Goal: Task Accomplishment & Management: Use online tool/utility

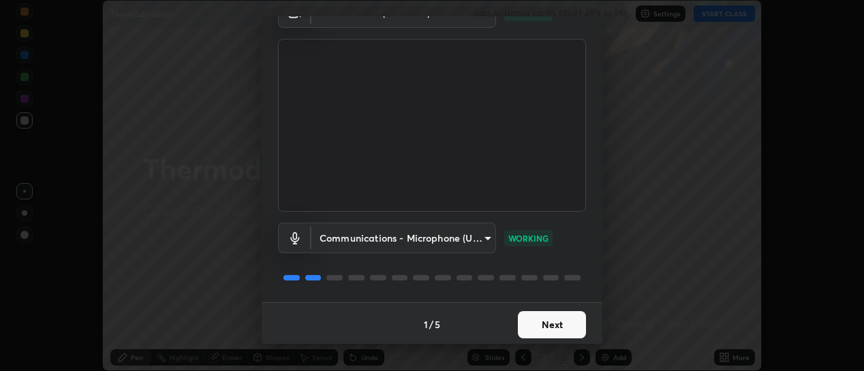
scroll to position [76, 0]
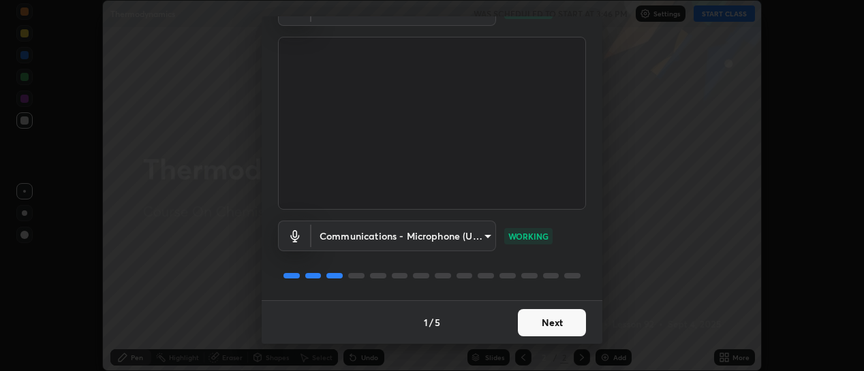
click at [533, 334] on button "Next" at bounding box center [552, 322] width 68 height 27
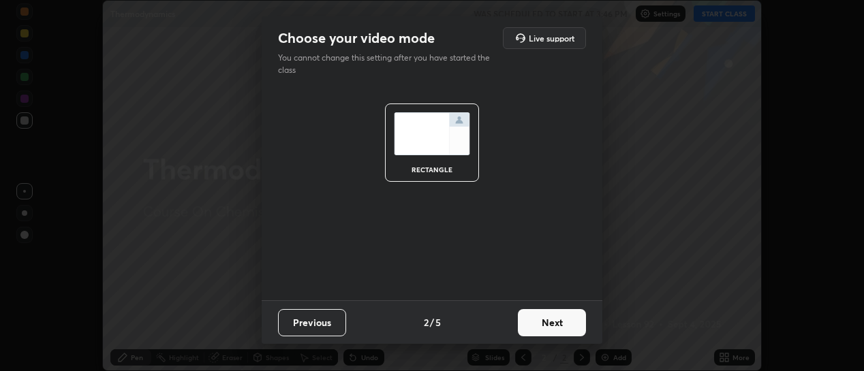
scroll to position [0, 0]
click at [546, 329] on button "Next" at bounding box center [552, 322] width 68 height 27
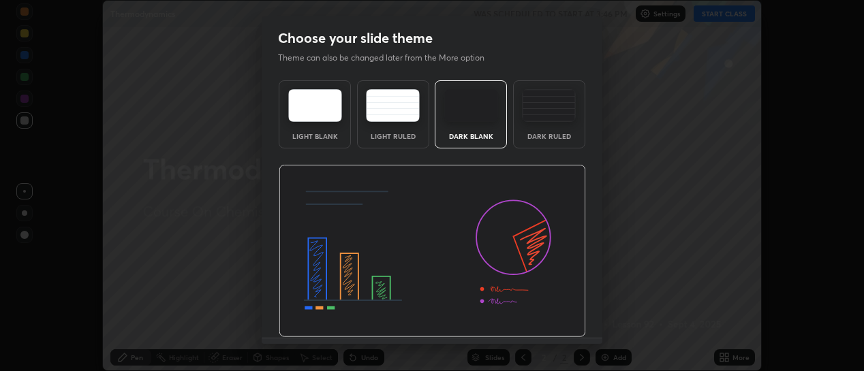
click at [556, 347] on div "Choose your slide theme Theme can also be changed later from the More option Li…" at bounding box center [432, 185] width 864 height 371
click at [556, 337] on img at bounding box center [432, 251] width 307 height 173
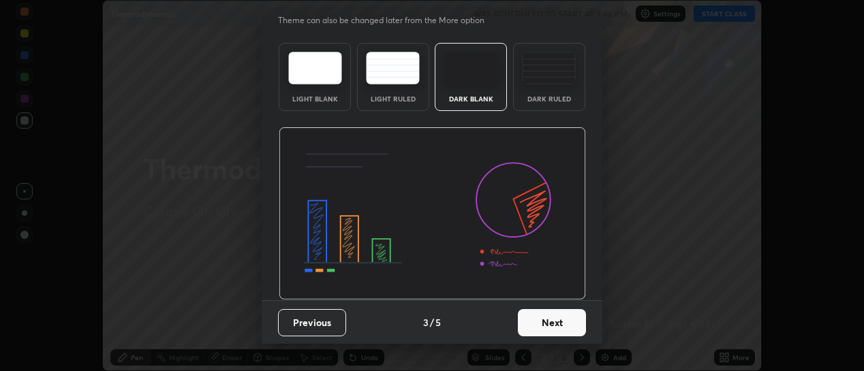
click at [562, 331] on button "Next" at bounding box center [552, 322] width 68 height 27
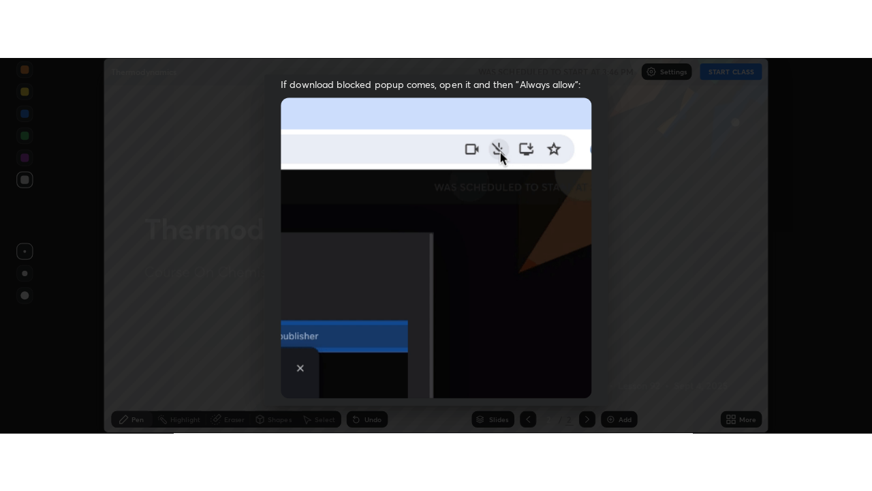
scroll to position [354, 0]
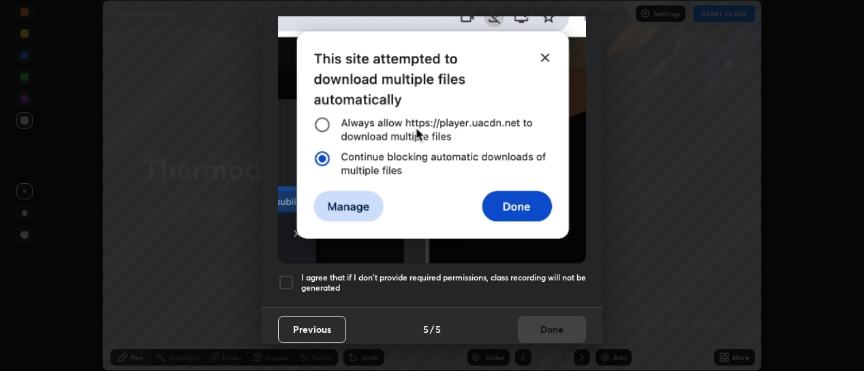
click at [545, 284] on h5 "I agree that if I don't provide required permissions, class recording will not …" at bounding box center [443, 283] width 285 height 21
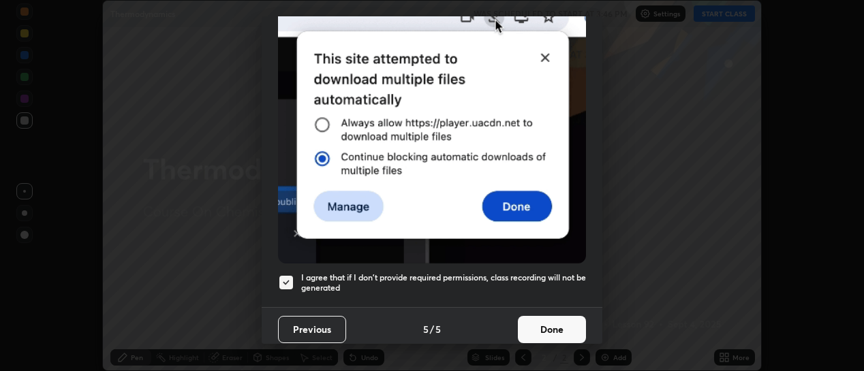
click at [572, 331] on button "Done" at bounding box center [552, 329] width 68 height 27
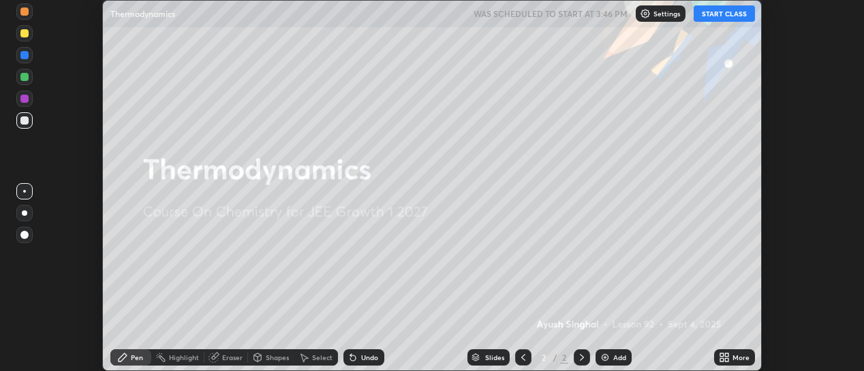
click at [727, 360] on icon at bounding box center [726, 360] width 3 height 3
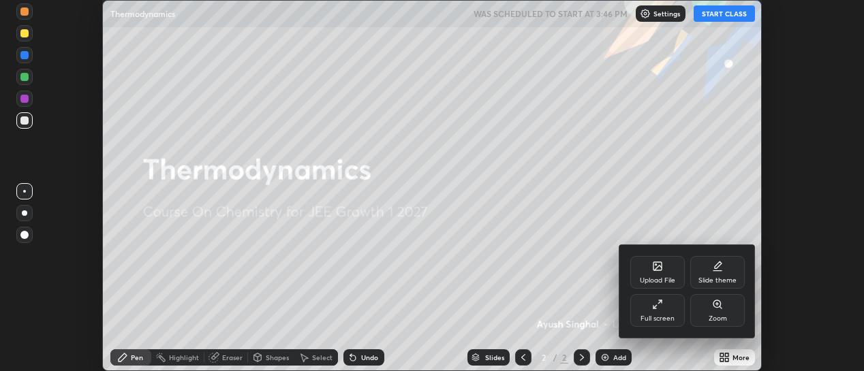
click at [653, 319] on div "Full screen" at bounding box center [658, 319] width 34 height 7
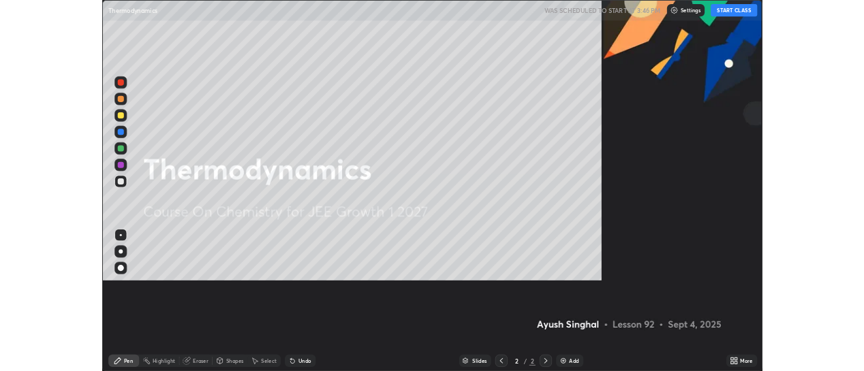
scroll to position [491, 872]
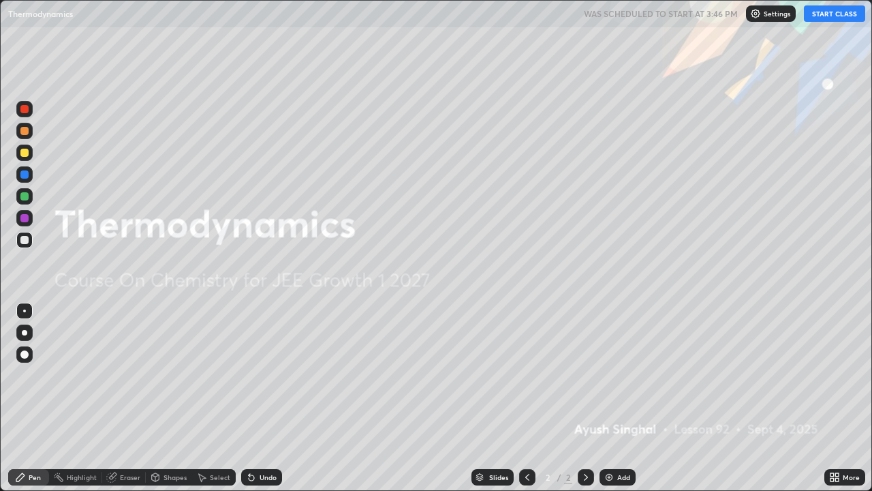
click at [828, 17] on button "START CLASS" at bounding box center [834, 13] width 61 height 16
click at [615, 371] on div "Add" at bounding box center [618, 477] width 36 height 16
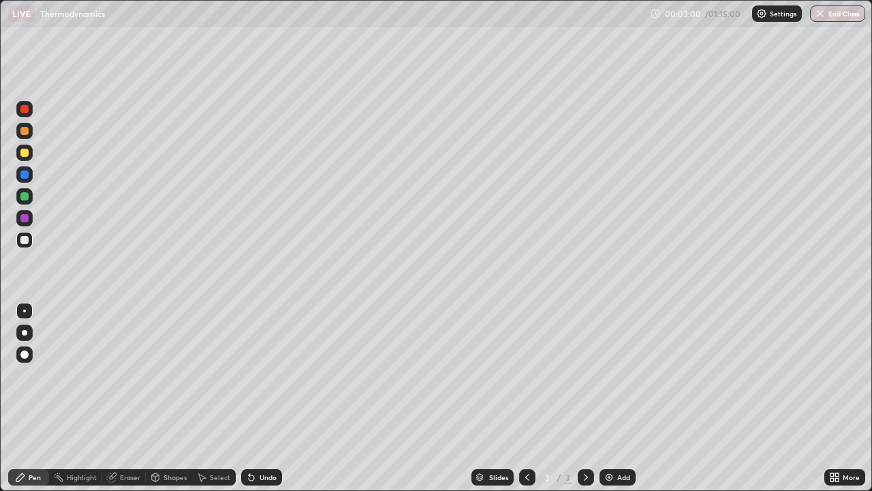
click at [250, 371] on icon at bounding box center [251, 477] width 5 height 5
click at [269, 371] on div "Undo" at bounding box center [268, 477] width 17 height 7
click at [257, 371] on div "Undo" at bounding box center [261, 477] width 41 height 16
click at [258, 371] on div "Undo" at bounding box center [261, 477] width 41 height 16
click at [257, 371] on div "Undo" at bounding box center [261, 477] width 41 height 16
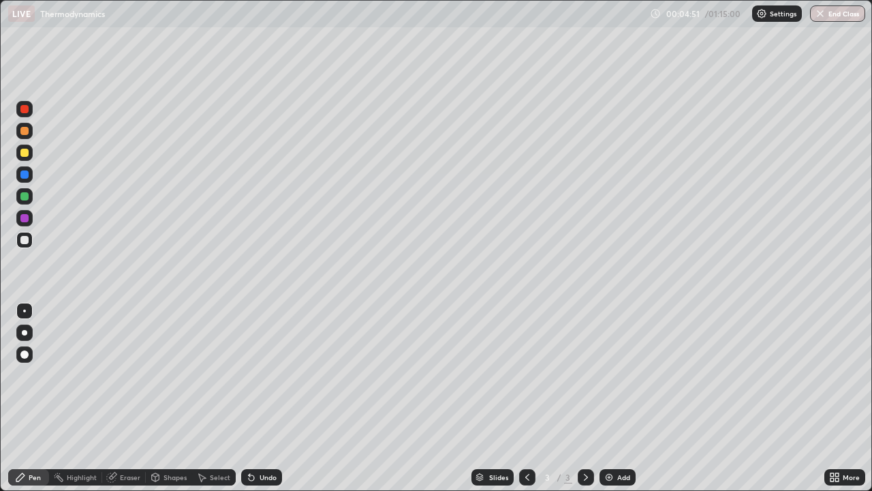
click at [255, 371] on div "Undo" at bounding box center [261, 477] width 41 height 16
click at [249, 371] on icon at bounding box center [251, 477] width 5 height 5
click at [255, 371] on div "Undo" at bounding box center [261, 477] width 41 height 16
click at [261, 371] on div "Undo" at bounding box center [261, 477] width 41 height 16
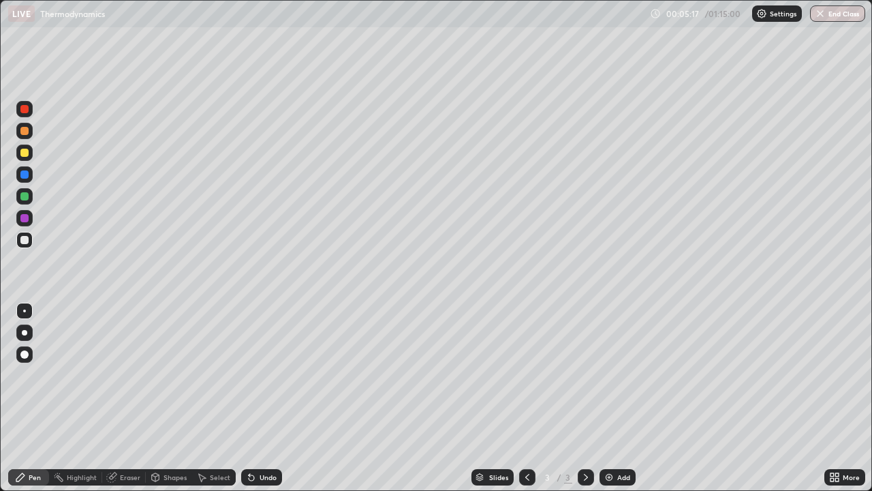
click at [0, 106] on div "Setting up your live class" at bounding box center [436, 245] width 872 height 491
click at [254, 371] on icon at bounding box center [251, 477] width 11 height 11
click at [249, 371] on icon at bounding box center [251, 477] width 5 height 5
click at [24, 196] on div at bounding box center [24, 196] width 8 height 8
click at [608, 371] on div "Add" at bounding box center [618, 477] width 36 height 16
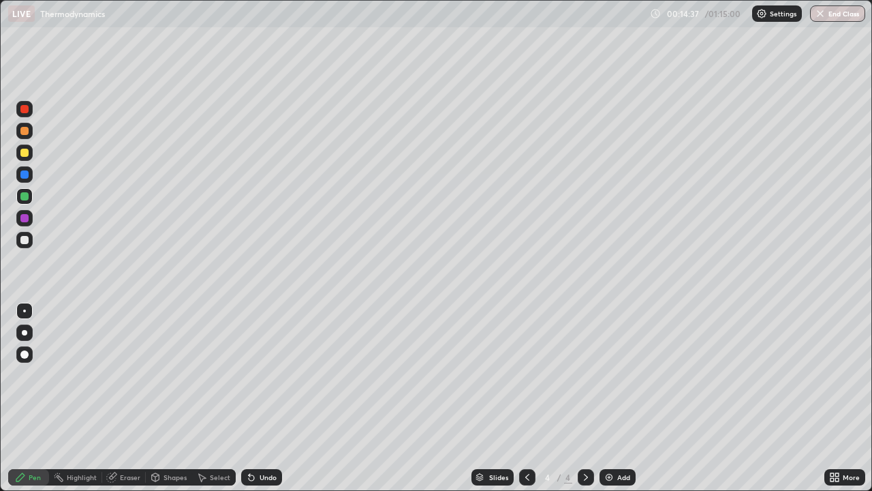
click at [25, 174] on div at bounding box center [24, 174] width 8 height 8
click at [23, 241] on div at bounding box center [24, 240] width 8 height 8
click at [267, 371] on div "Undo" at bounding box center [268, 477] width 17 height 7
click at [263, 371] on div "Undo" at bounding box center [261, 477] width 41 height 16
click at [267, 371] on div "Undo" at bounding box center [261, 477] width 41 height 16
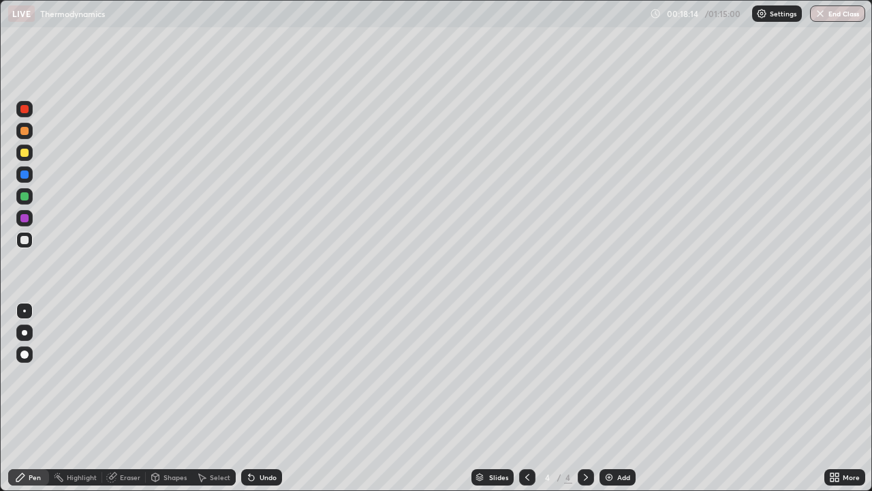
click at [264, 371] on div "Undo" at bounding box center [261, 477] width 41 height 16
click at [267, 371] on div "Undo" at bounding box center [268, 477] width 17 height 7
click at [261, 371] on div "Undo" at bounding box center [268, 477] width 17 height 7
click at [255, 371] on div "Undo" at bounding box center [261, 477] width 41 height 16
click at [249, 371] on icon at bounding box center [251, 477] width 5 height 5
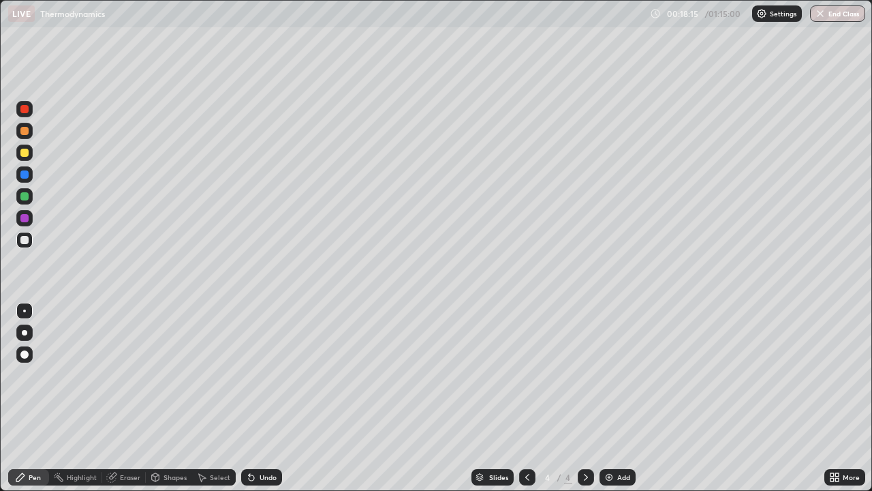
click at [251, 371] on icon at bounding box center [251, 477] width 5 height 5
click at [252, 371] on icon at bounding box center [251, 477] width 5 height 5
click at [252, 371] on icon at bounding box center [251, 477] width 11 height 11
click at [254, 371] on icon at bounding box center [251, 477] width 11 height 11
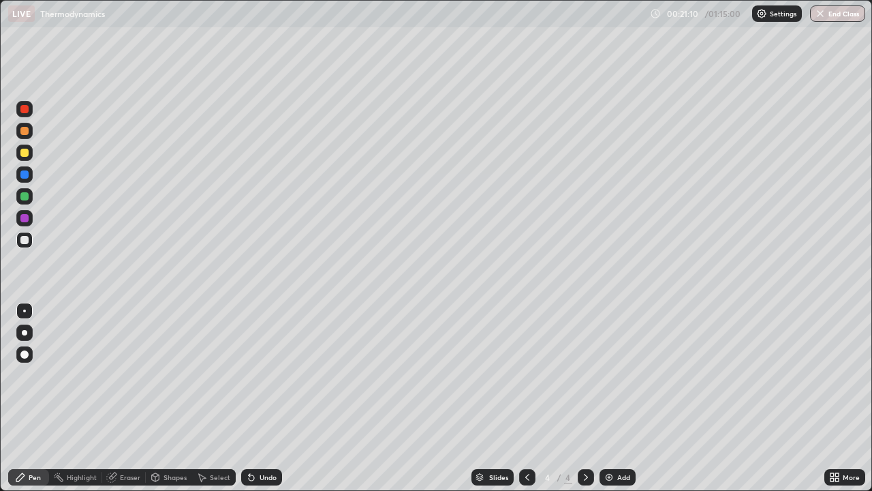
click at [25, 152] on div at bounding box center [24, 153] width 8 height 8
click at [260, 371] on div "Undo" at bounding box center [268, 477] width 17 height 7
click at [254, 371] on icon at bounding box center [251, 477] width 11 height 11
click at [256, 371] on div "Undo" at bounding box center [261, 477] width 41 height 16
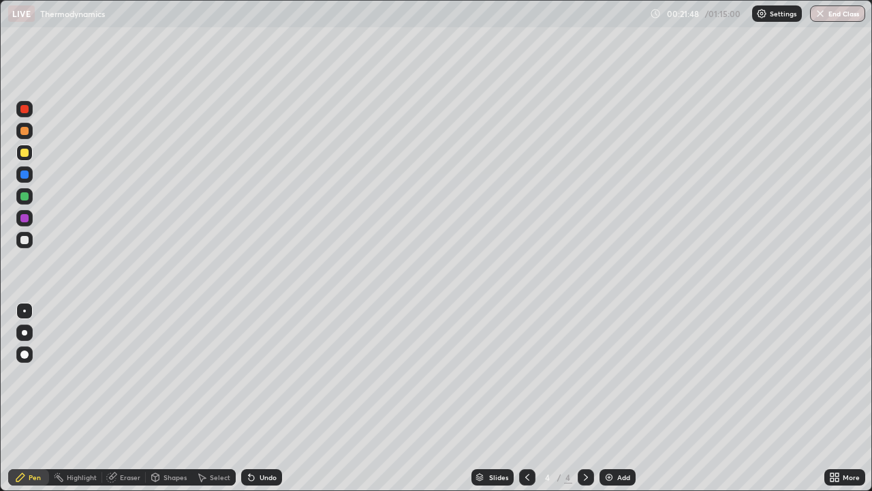
click at [264, 371] on div "Undo" at bounding box center [261, 477] width 41 height 16
click at [125, 371] on div "Eraser" at bounding box center [130, 477] width 20 height 7
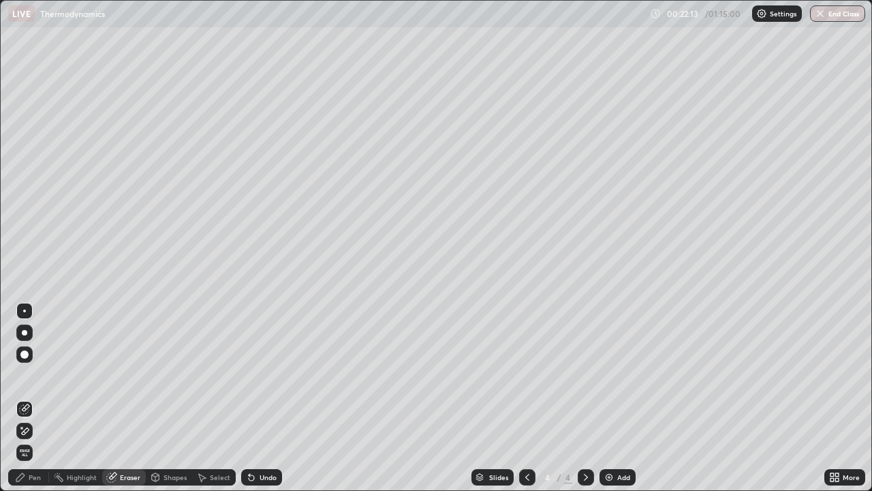
click at [23, 371] on icon at bounding box center [25, 430] width 7 height 7
click at [36, 371] on div "Pen" at bounding box center [35, 477] width 12 height 7
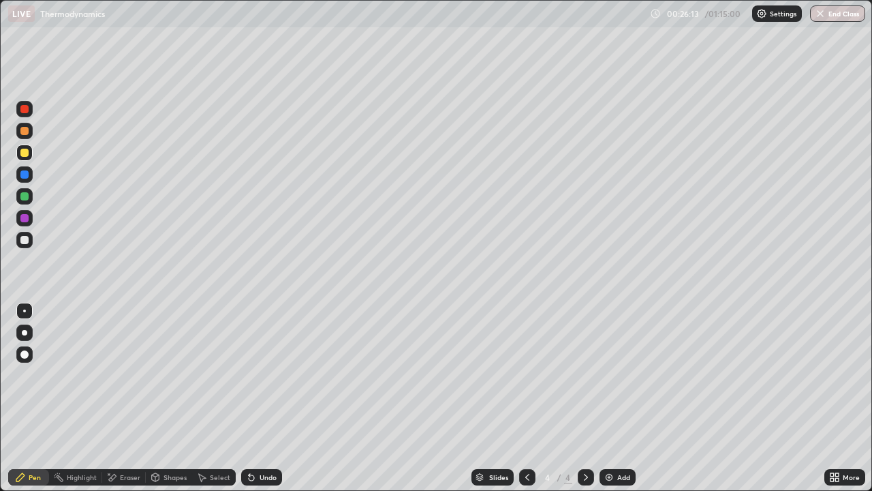
click at [579, 371] on div at bounding box center [586, 477] width 16 height 16
click at [615, 371] on div "Add" at bounding box center [618, 477] width 36 height 16
click at [25, 240] on div at bounding box center [24, 240] width 8 height 8
click at [264, 371] on div "Undo" at bounding box center [268, 477] width 17 height 7
click at [28, 241] on div at bounding box center [24, 240] width 8 height 8
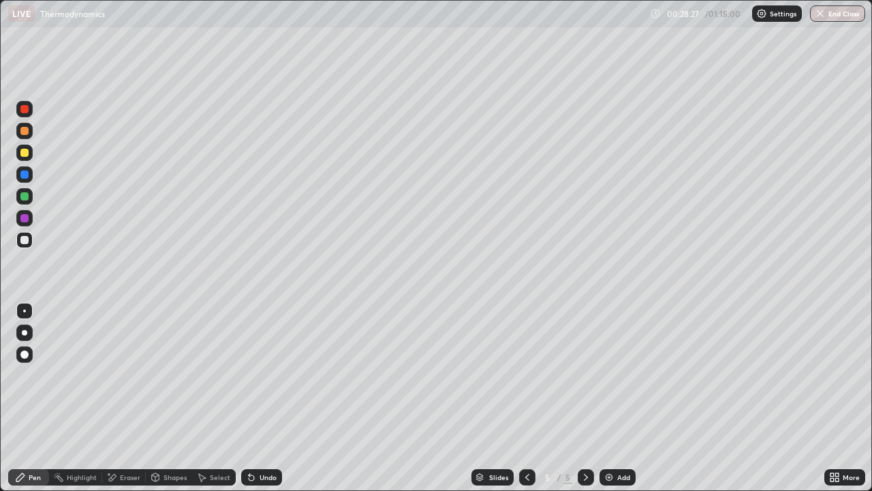
click at [255, 371] on div "Undo" at bounding box center [261, 477] width 41 height 16
click at [259, 371] on div "Undo" at bounding box center [261, 477] width 41 height 16
click at [260, 371] on div "Undo" at bounding box center [268, 477] width 17 height 7
click at [257, 371] on div "Undo" at bounding box center [261, 477] width 41 height 16
click at [252, 371] on icon at bounding box center [251, 477] width 5 height 5
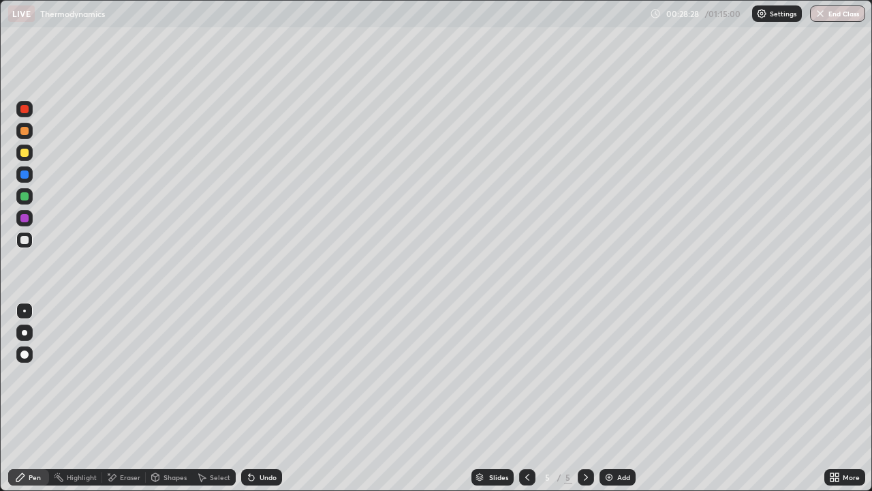
click at [247, 371] on icon at bounding box center [251, 477] width 11 height 11
click at [249, 371] on icon at bounding box center [251, 477] width 5 height 5
click at [249, 371] on icon at bounding box center [249, 474] width 1 height 1
click at [25, 175] on div at bounding box center [24, 174] width 8 height 8
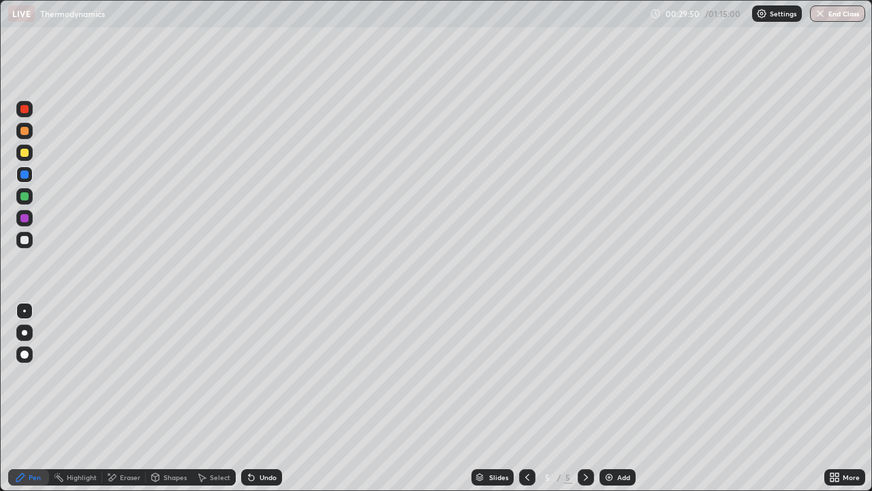
click at [30, 243] on div at bounding box center [24, 240] width 16 height 16
click at [24, 195] on div at bounding box center [24, 196] width 8 height 8
click at [129, 371] on div "Eraser" at bounding box center [130, 477] width 20 height 7
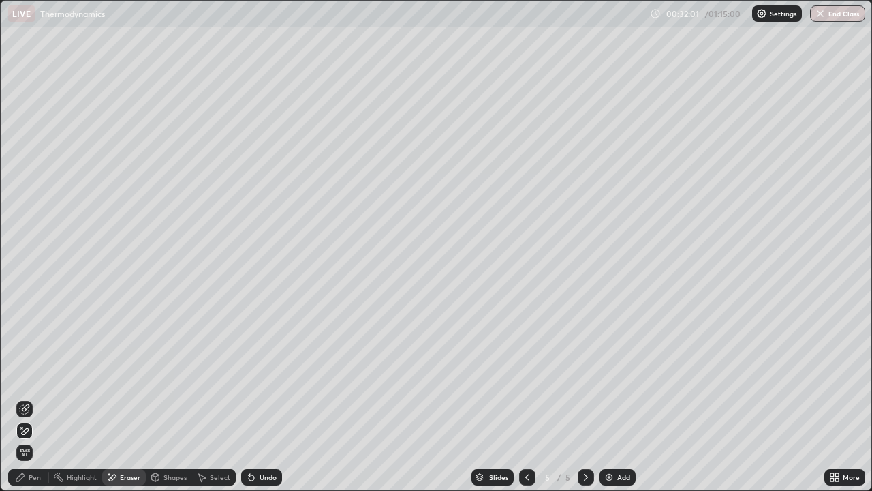
click at [37, 371] on div "Pen" at bounding box center [35, 477] width 12 height 7
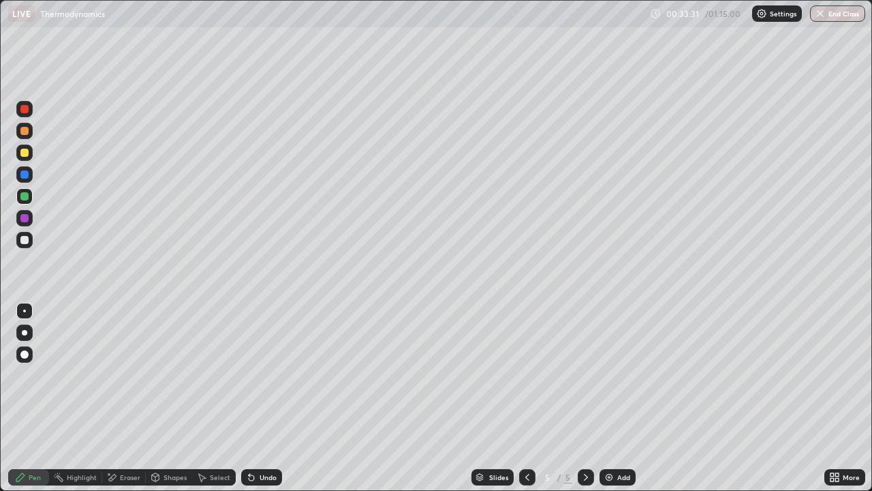
click at [526, 371] on icon at bounding box center [528, 477] width 4 height 7
click at [526, 371] on icon at bounding box center [527, 477] width 11 height 11
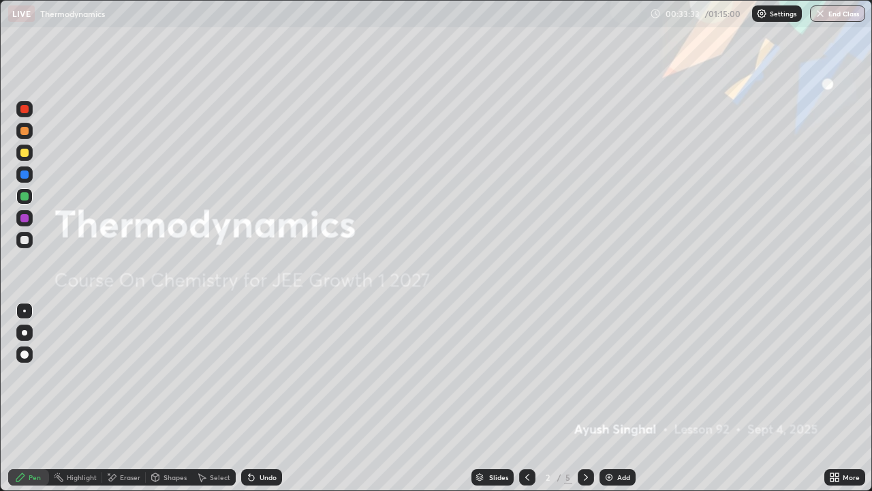
click at [584, 371] on icon at bounding box center [586, 477] width 11 height 11
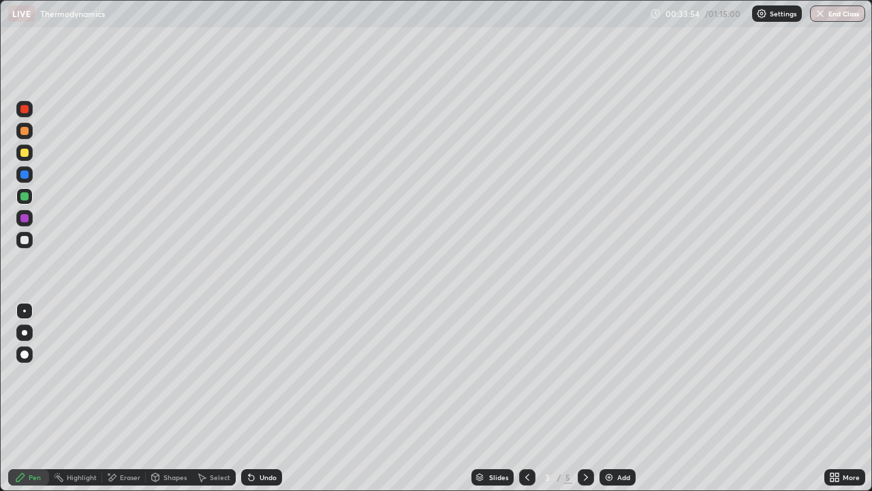
click at [585, 371] on icon at bounding box center [586, 477] width 11 height 11
click at [614, 371] on div "Add" at bounding box center [618, 477] width 36 height 16
click at [23, 247] on div at bounding box center [24, 240] width 16 height 16
click at [28, 242] on div at bounding box center [24, 240] width 8 height 8
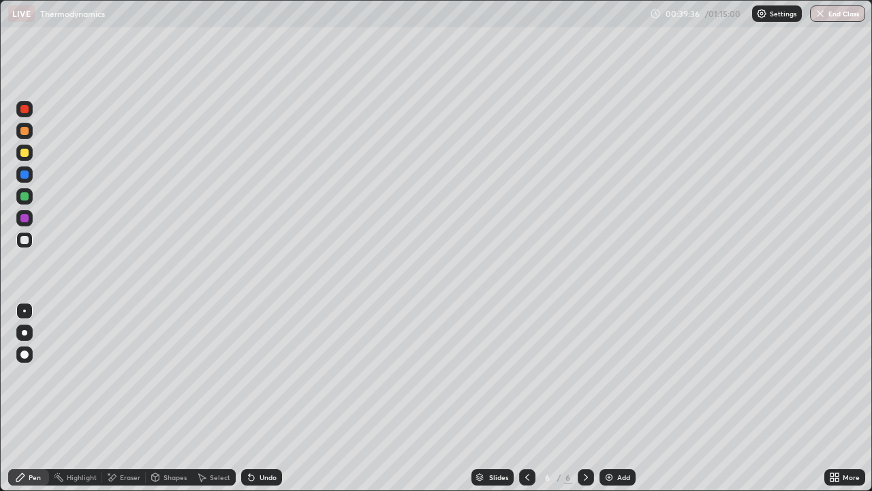
click at [249, 371] on icon at bounding box center [249, 474] width 1 height 1
click at [250, 371] on icon at bounding box center [251, 477] width 5 height 5
click at [264, 371] on div "Undo" at bounding box center [261, 477] width 41 height 16
click at [261, 371] on div "Undo" at bounding box center [268, 477] width 17 height 7
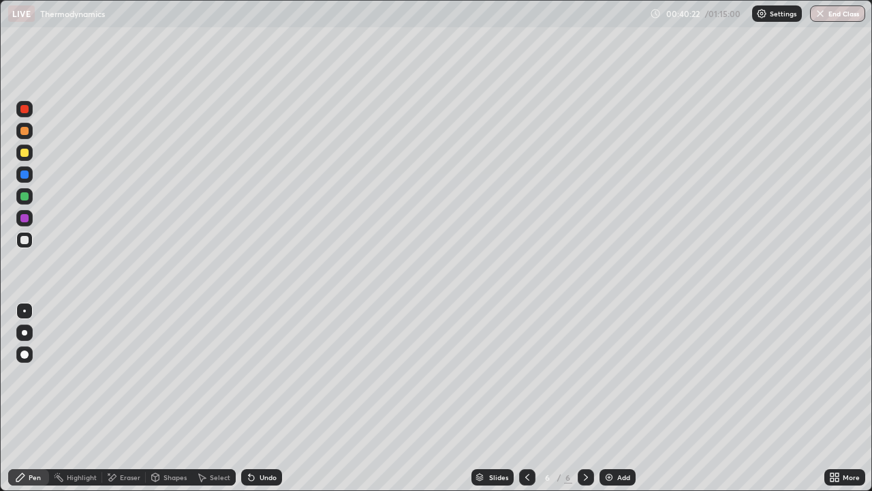
click at [260, 371] on div "Undo" at bounding box center [268, 477] width 17 height 7
click at [256, 371] on div "Undo" at bounding box center [261, 477] width 41 height 16
click at [260, 371] on div "Undo" at bounding box center [268, 477] width 17 height 7
click at [263, 371] on div "Undo" at bounding box center [268, 477] width 17 height 7
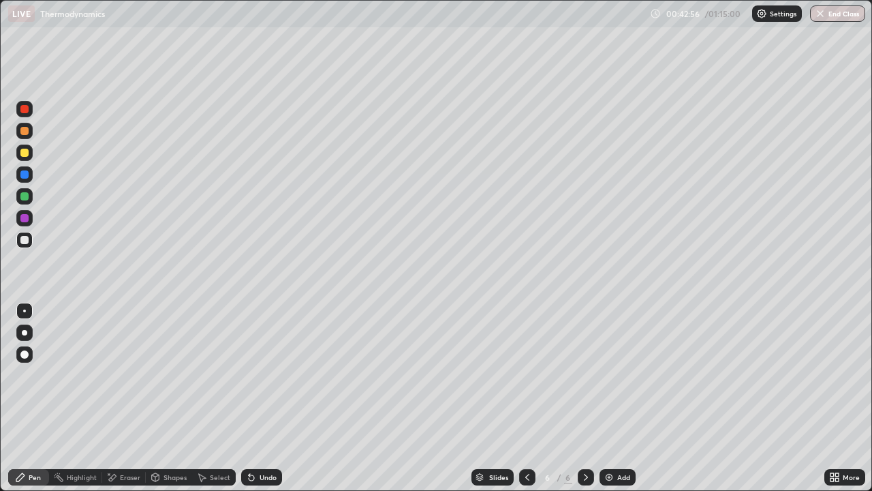
click at [613, 371] on div "Add" at bounding box center [618, 477] width 36 height 16
click at [28, 243] on div at bounding box center [24, 240] width 16 height 16
click at [22, 239] on div at bounding box center [24, 240] width 8 height 8
click at [255, 371] on icon at bounding box center [251, 477] width 11 height 11
click at [158, 371] on icon at bounding box center [155, 477] width 11 height 11
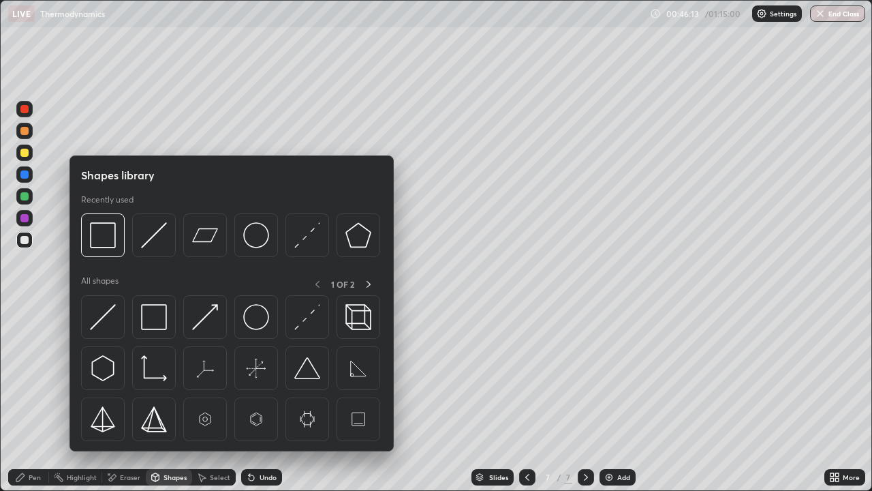
click at [130, 371] on div "Eraser" at bounding box center [130, 477] width 20 height 7
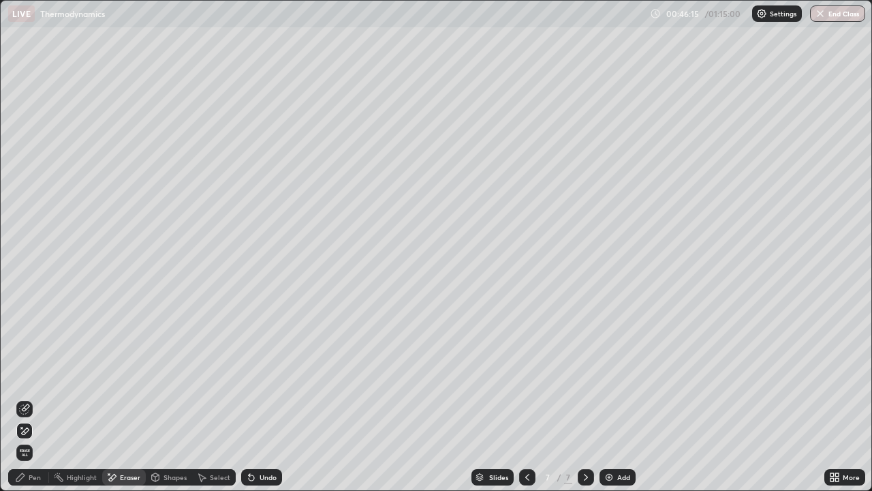
click at [37, 371] on div "Pen" at bounding box center [35, 477] width 12 height 7
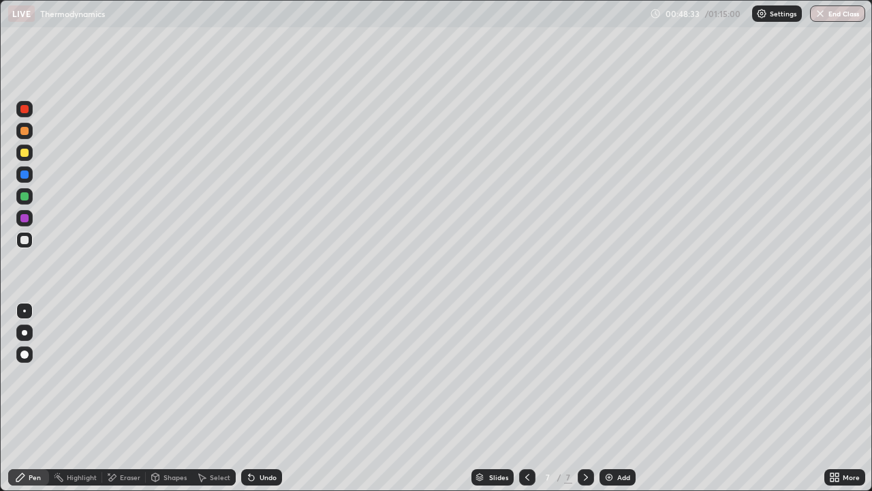
click at [611, 371] on img at bounding box center [609, 477] width 11 height 11
click at [25, 240] on div at bounding box center [24, 240] width 8 height 8
click at [29, 238] on div at bounding box center [24, 240] width 16 height 16
click at [19, 215] on div at bounding box center [24, 218] width 16 height 16
click at [19, 242] on div at bounding box center [24, 240] width 16 height 16
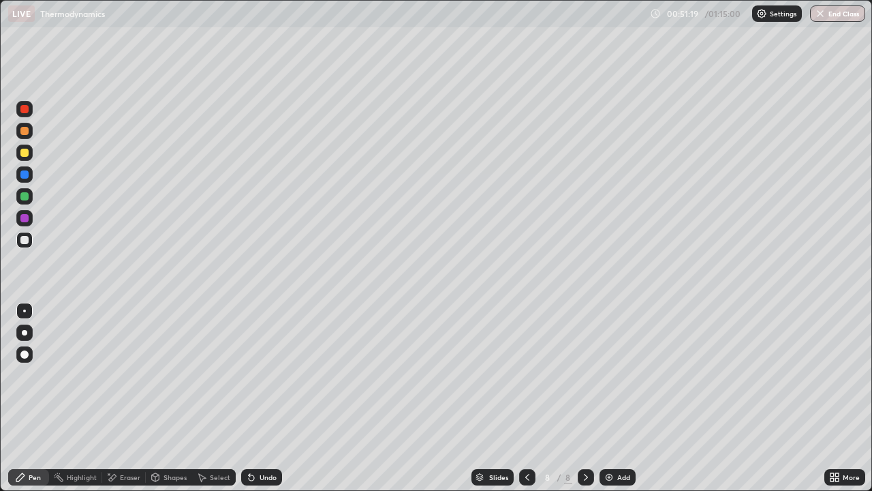
click at [179, 371] on div "Shapes" at bounding box center [169, 477] width 46 height 16
click at [219, 371] on div "Select" at bounding box center [220, 477] width 20 height 7
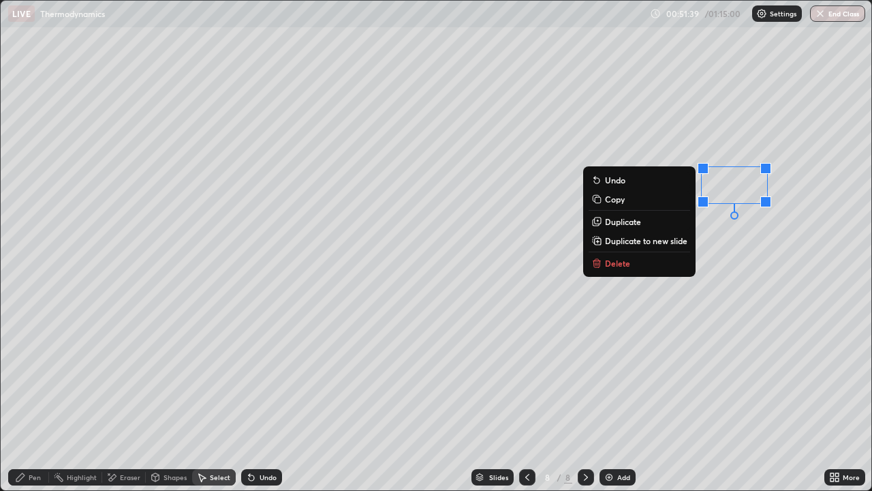
click at [30, 371] on div "Pen" at bounding box center [35, 477] width 12 height 7
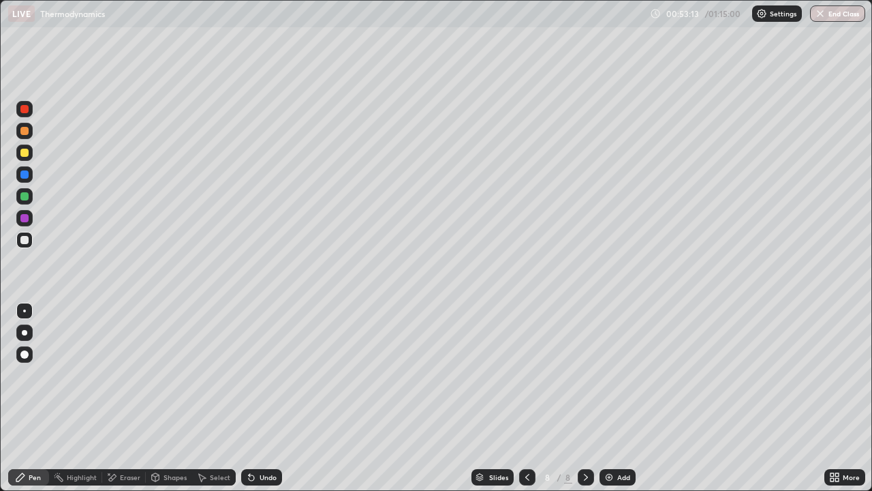
click at [110, 371] on icon at bounding box center [111, 478] width 11 height 12
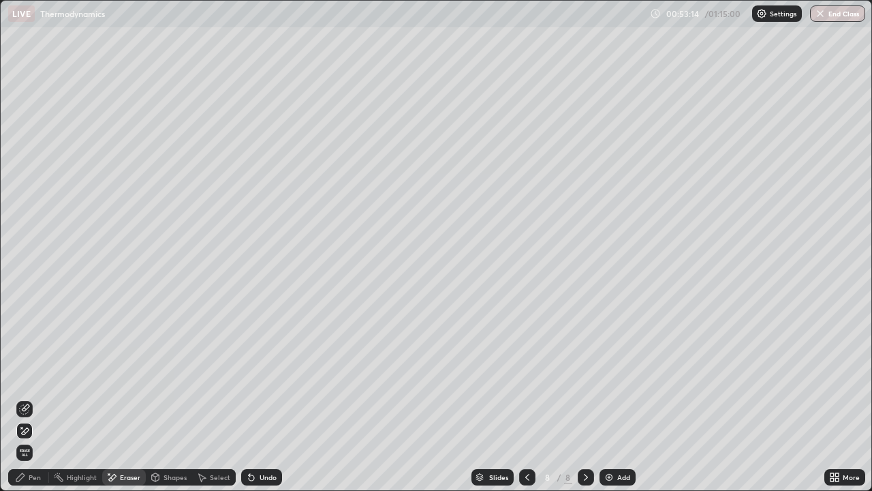
click at [31, 371] on div "Pen" at bounding box center [35, 477] width 12 height 7
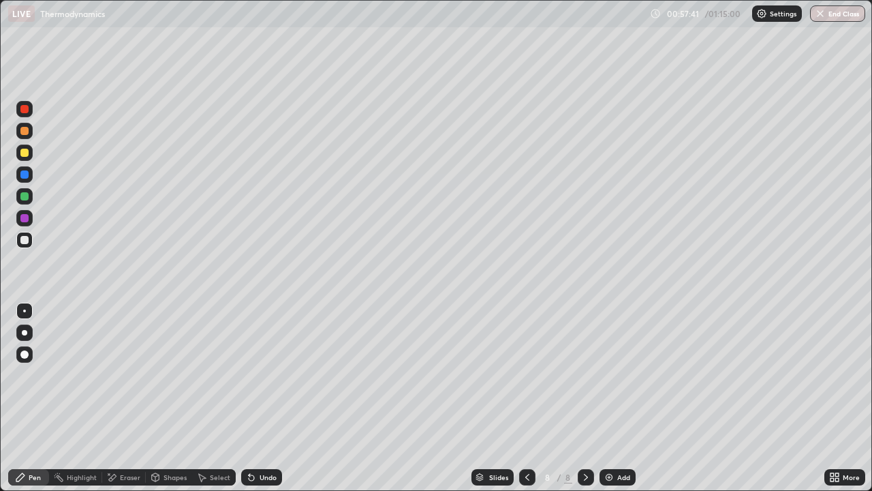
click at [29, 198] on div at bounding box center [24, 196] width 16 height 16
click at [215, 371] on div "Select" at bounding box center [220, 477] width 20 height 7
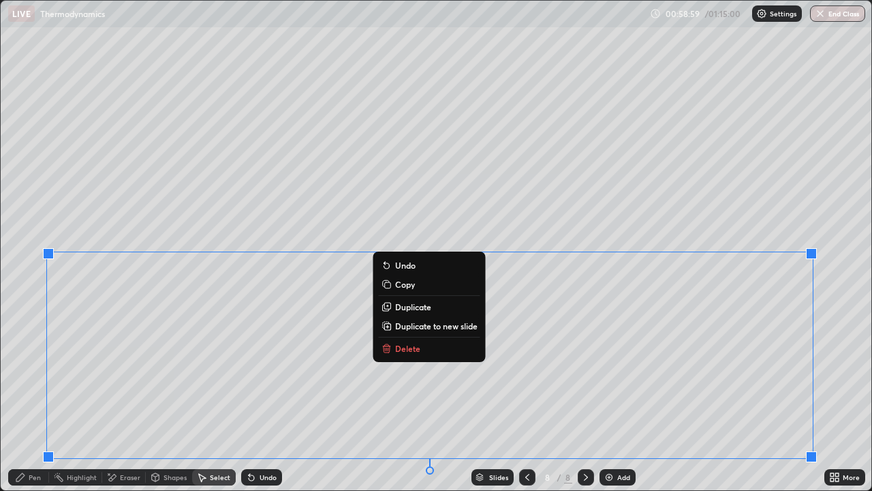
click at [462, 322] on p "Duplicate to new slide" at bounding box center [436, 325] width 82 height 11
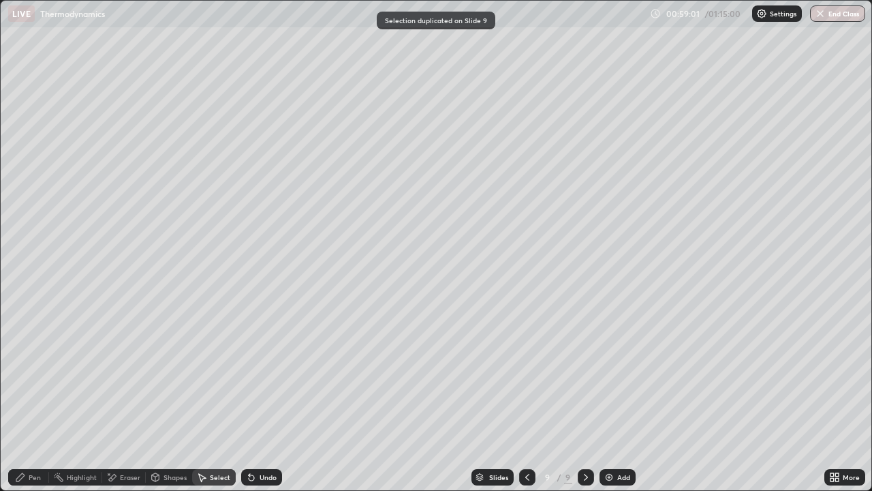
click at [131, 371] on div "Eraser" at bounding box center [124, 477] width 44 height 16
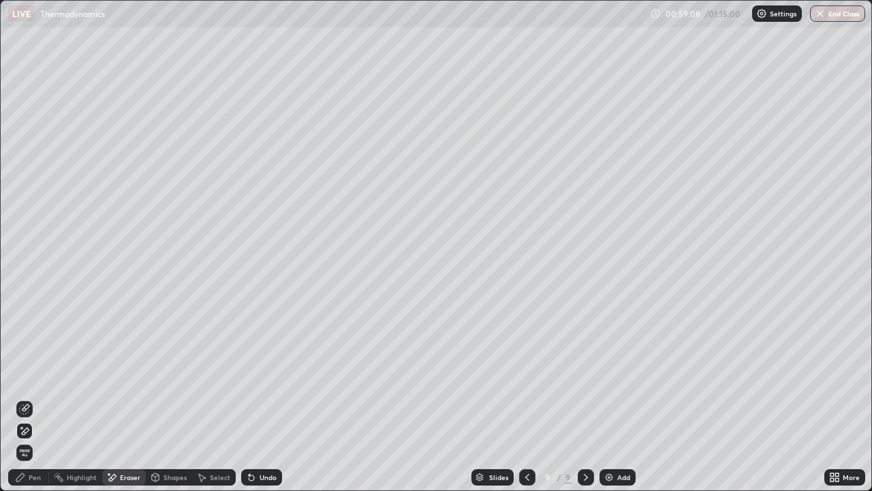
click at [41, 371] on div "Pen" at bounding box center [28, 477] width 41 height 16
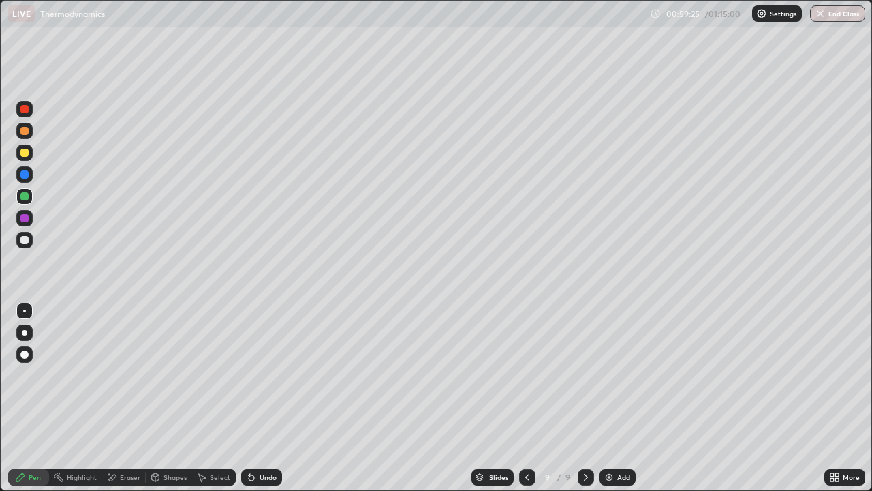
click at [18, 112] on div at bounding box center [24, 109] width 16 height 16
click at [27, 243] on div at bounding box center [24, 240] width 8 height 8
click at [613, 371] on img at bounding box center [609, 477] width 11 height 11
click at [526, 371] on icon at bounding box center [526, 477] width 11 height 11
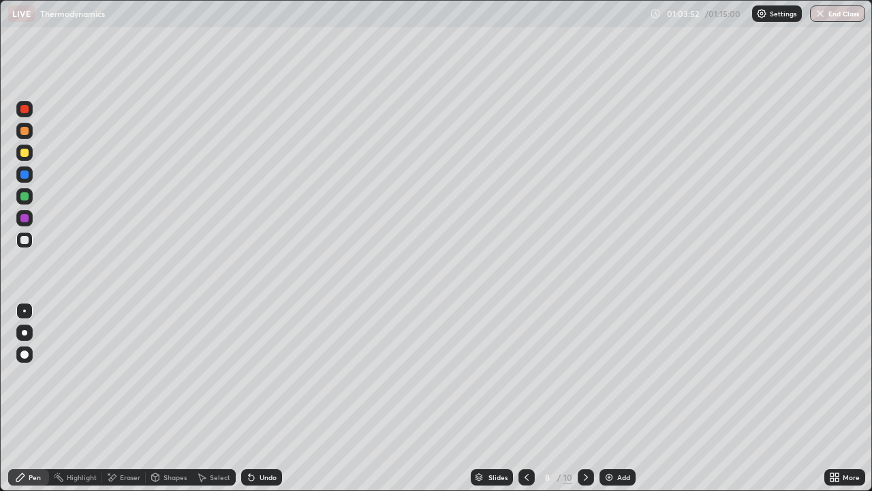
click at [583, 371] on icon at bounding box center [586, 477] width 11 height 11
click at [584, 371] on icon at bounding box center [586, 477] width 4 height 7
click at [265, 371] on div "Undo" at bounding box center [268, 477] width 17 height 7
click at [255, 371] on div "Undo" at bounding box center [261, 477] width 41 height 16
click at [262, 371] on div "Undo" at bounding box center [268, 477] width 17 height 7
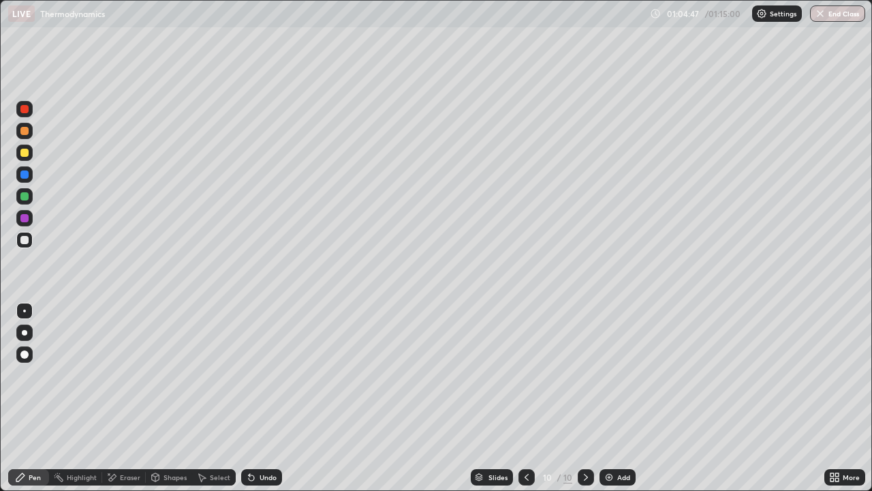
click at [256, 371] on div "Undo" at bounding box center [261, 477] width 41 height 16
click at [257, 371] on div "Undo" at bounding box center [261, 477] width 41 height 16
click at [256, 371] on div "Undo" at bounding box center [261, 477] width 41 height 16
click at [257, 371] on div "Undo" at bounding box center [261, 477] width 41 height 16
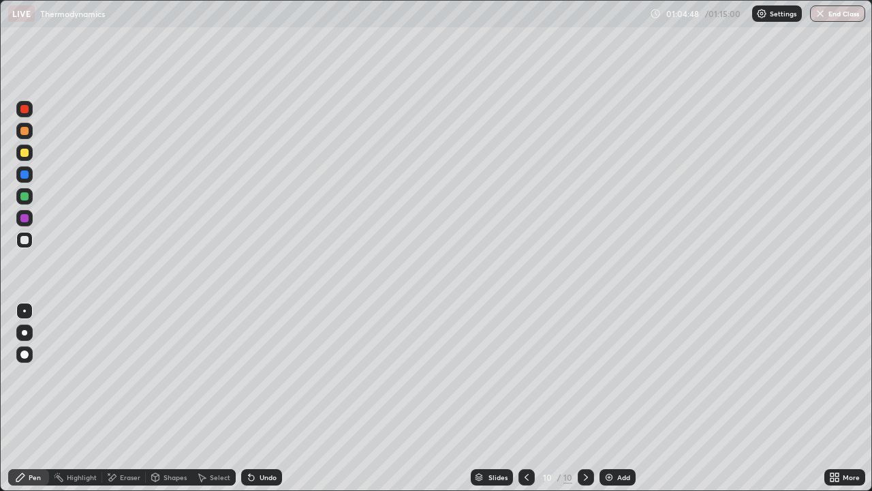
click at [258, 371] on div "Undo" at bounding box center [261, 477] width 41 height 16
click at [261, 371] on div "Undo" at bounding box center [261, 477] width 41 height 16
click at [277, 371] on div "Undo" at bounding box center [261, 477] width 41 height 16
click at [526, 371] on icon at bounding box center [526, 477] width 11 height 11
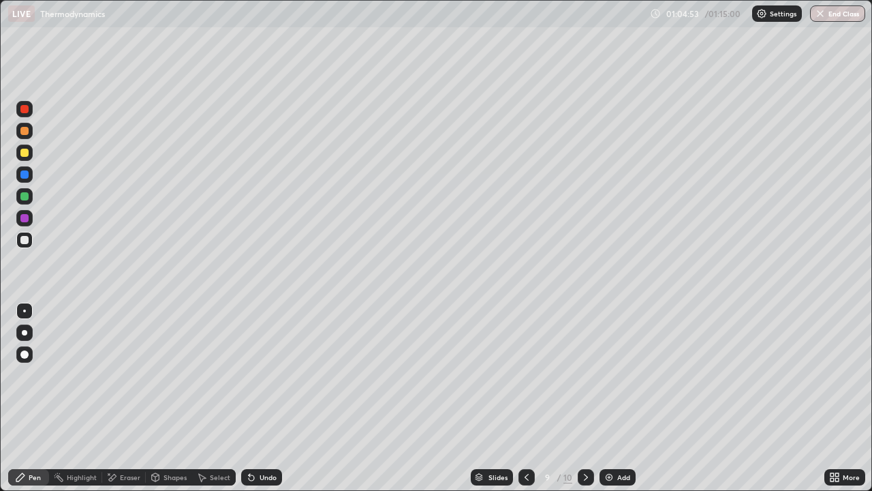
click at [528, 371] on icon at bounding box center [526, 477] width 11 height 11
click at [585, 371] on icon at bounding box center [586, 477] width 11 height 11
click at [591, 371] on div at bounding box center [586, 477] width 16 height 16
click at [831, 13] on button "End Class" at bounding box center [837, 13] width 55 height 16
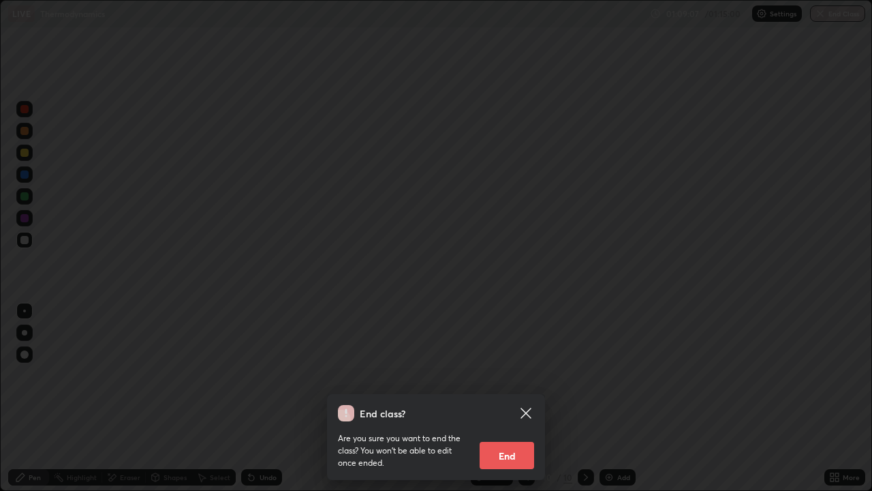
click at [513, 371] on button "End" at bounding box center [507, 455] width 55 height 27
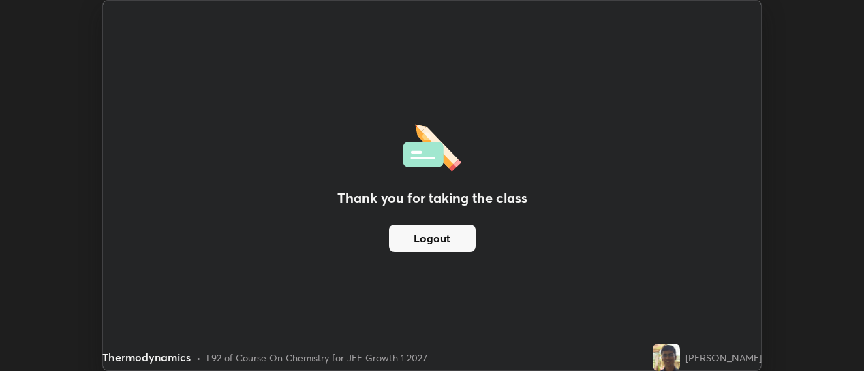
scroll to position [67788, 67295]
